Goal: Task Accomplishment & Management: Use online tool/utility

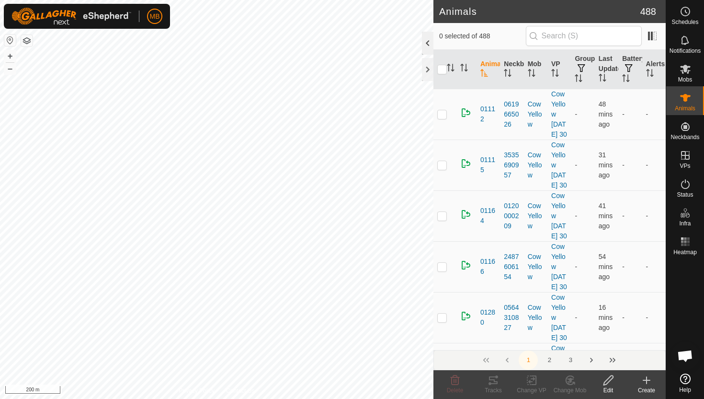
click at [430, 45] on div at bounding box center [427, 43] width 11 height 23
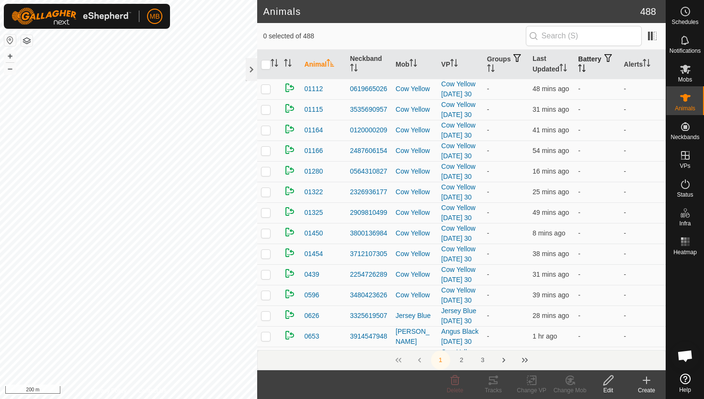
click at [581, 67] on icon "Activate to sort" at bounding box center [580, 68] width 1 height 8
click at [586, 67] on icon "Activate to sort" at bounding box center [582, 68] width 7 height 8
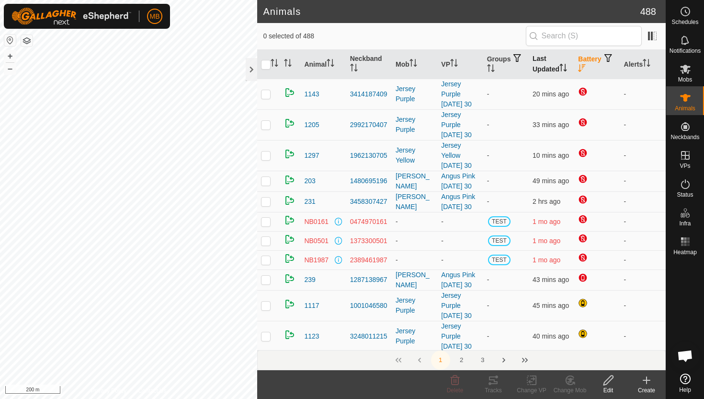
click at [562, 68] on icon "Activate to sort" at bounding box center [561, 68] width 1 height 8
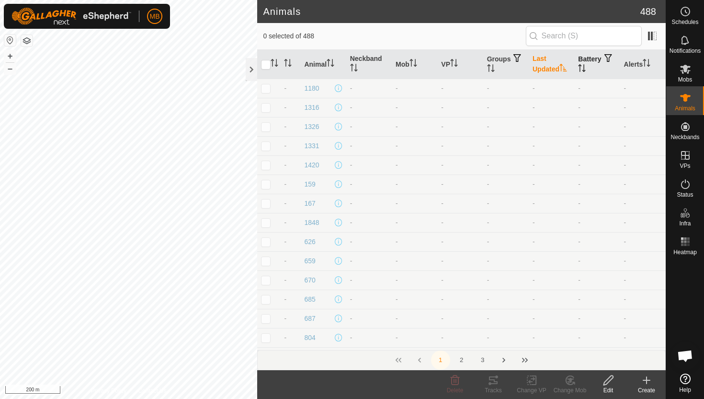
click at [563, 68] on icon "Activate to sort" at bounding box center [563, 68] width 7 height 8
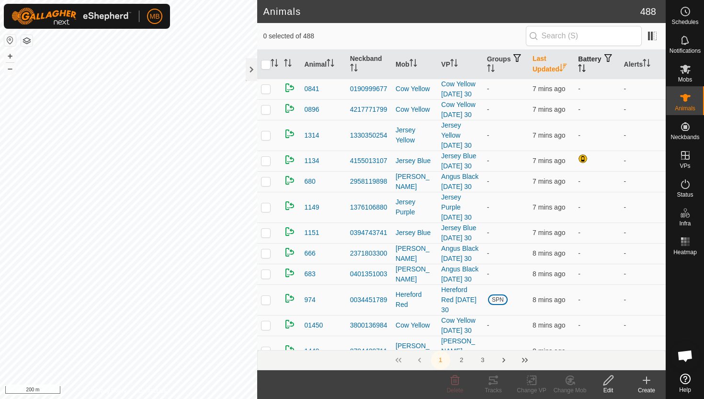
click at [563, 68] on icon "Activate to sort" at bounding box center [563, 68] width 7 height 8
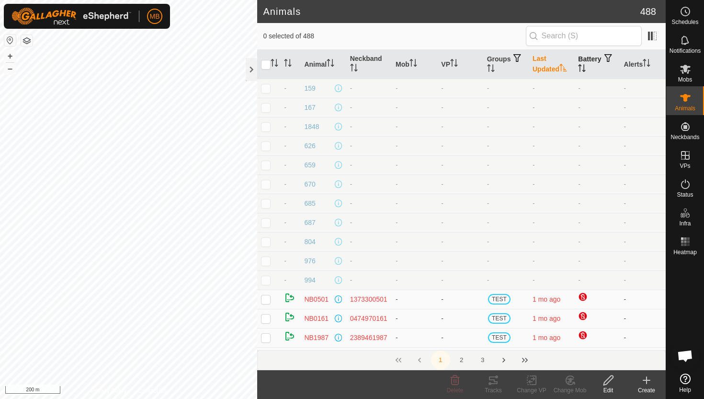
scroll to position [95, 0]
click at [685, 184] on icon at bounding box center [685, 183] width 11 height 11
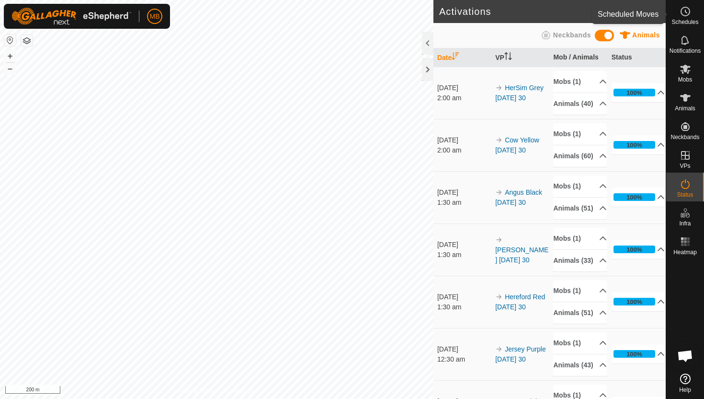
click at [678, 14] on es-schedule-vp-svg-icon at bounding box center [685, 11] width 17 height 15
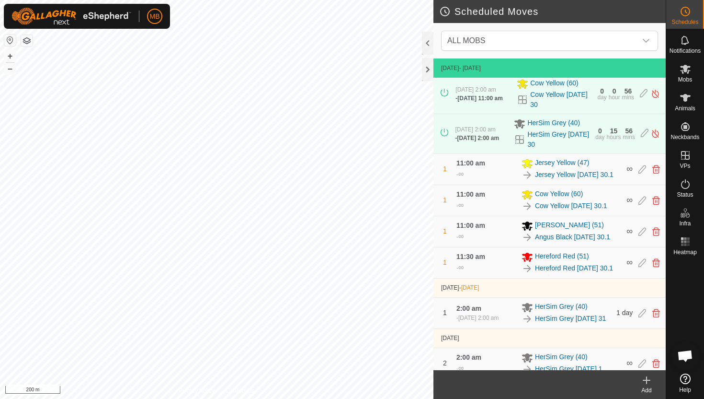
scroll to position [325, 0]
